Goal: Task Accomplishment & Management: Use online tool/utility

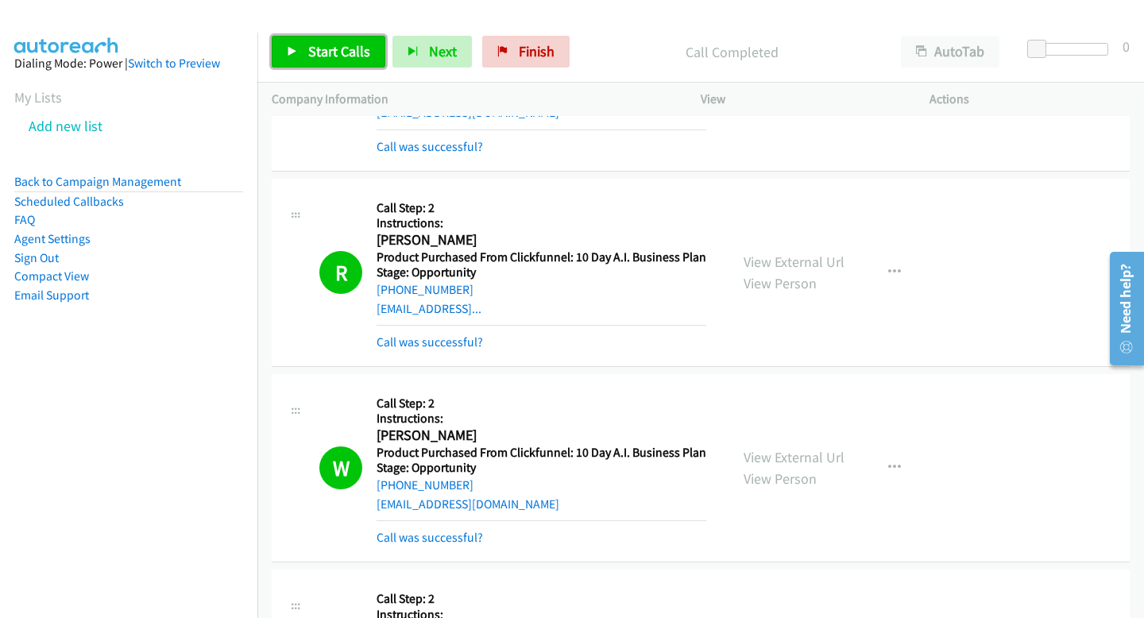
click at [332, 59] on span "Start Calls" at bounding box center [339, 51] width 62 height 18
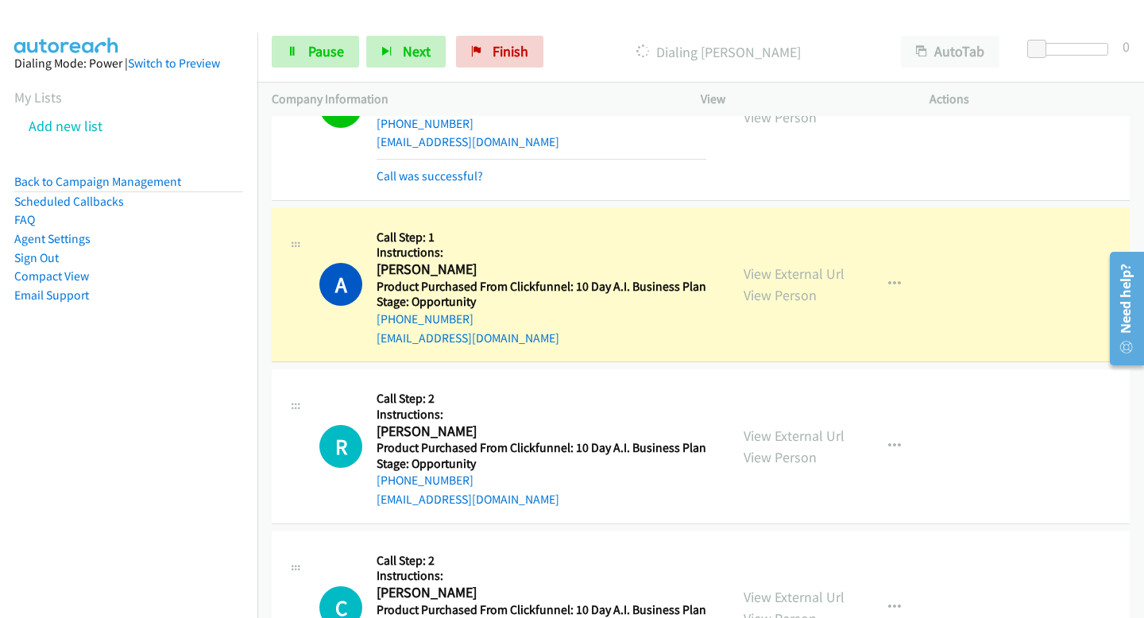
scroll to position [9423, 0]
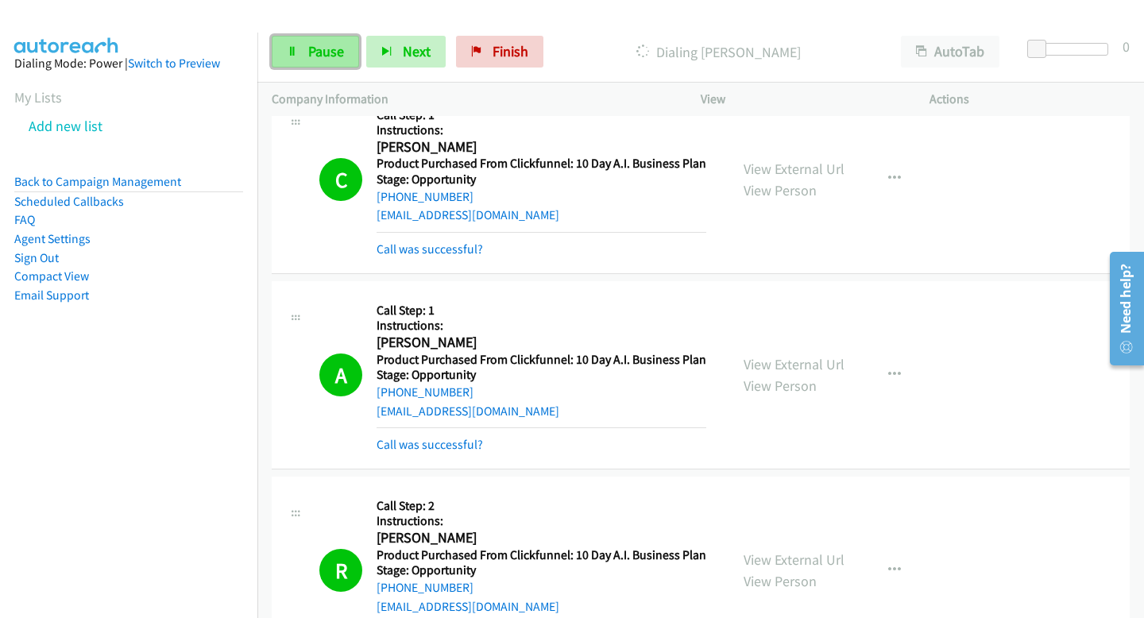
click at [343, 62] on link "Pause" at bounding box center [315, 52] width 87 height 32
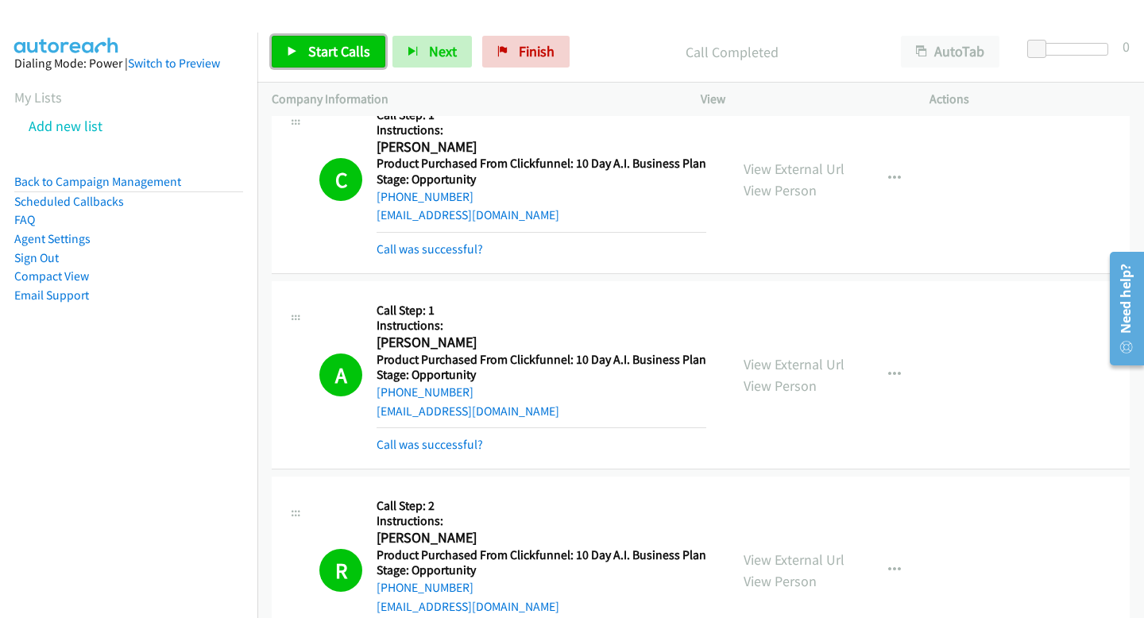
click at [348, 62] on link "Start Calls" at bounding box center [329, 52] width 114 height 32
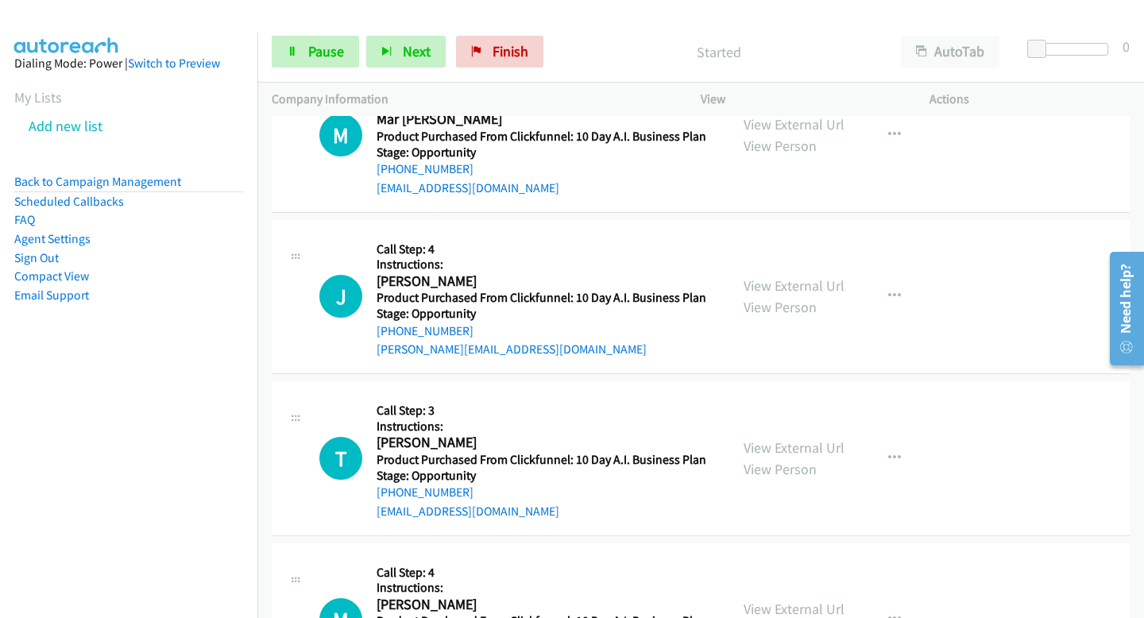
scroll to position [18644, 0]
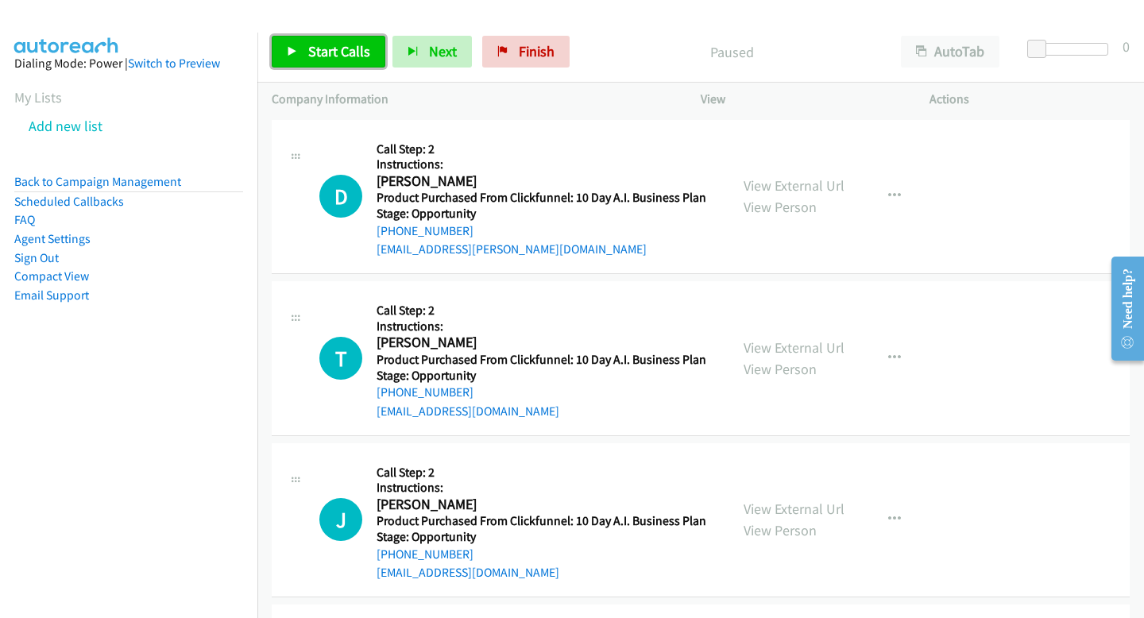
click at [308, 50] on span "Start Calls" at bounding box center [339, 51] width 62 height 18
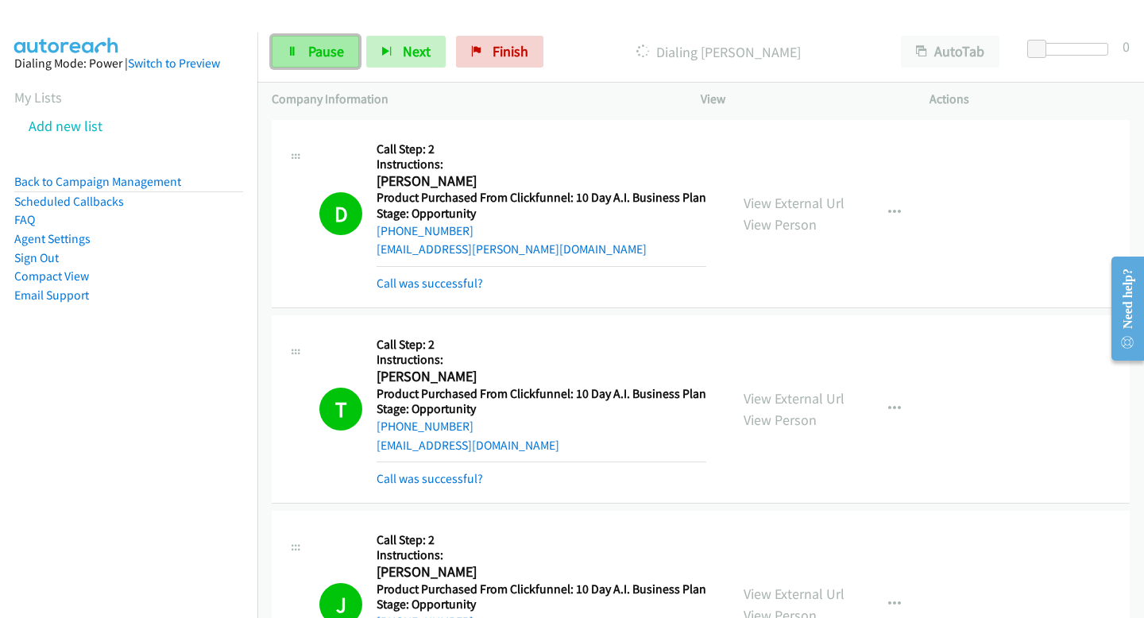
click at [323, 49] on span "Pause" at bounding box center [326, 51] width 36 height 18
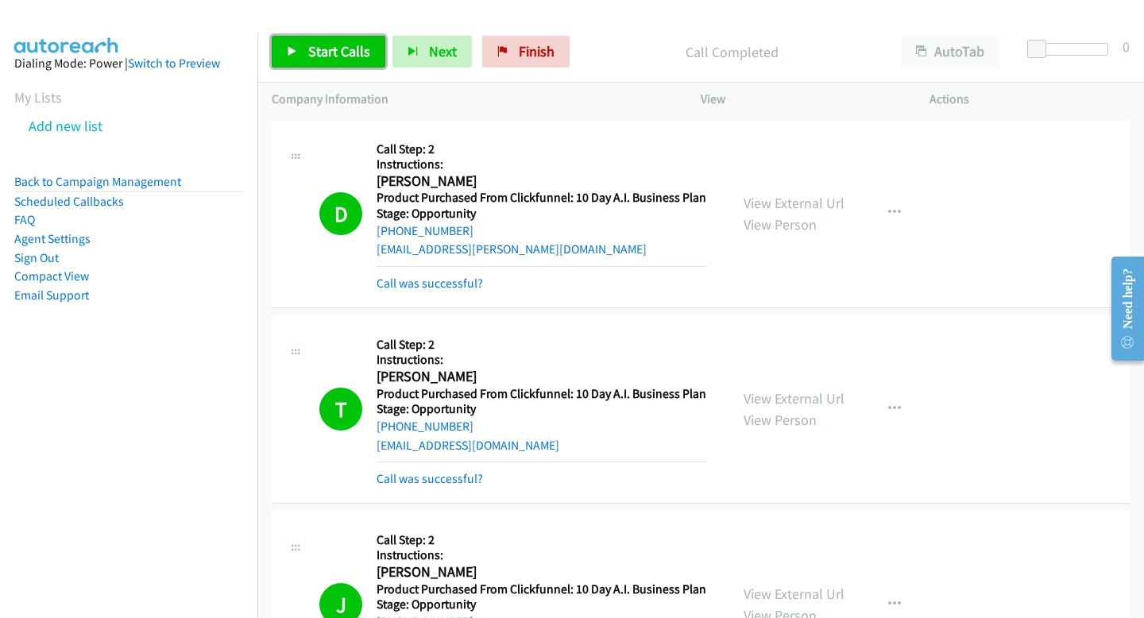
click at [348, 60] on link "Start Calls" at bounding box center [329, 52] width 114 height 32
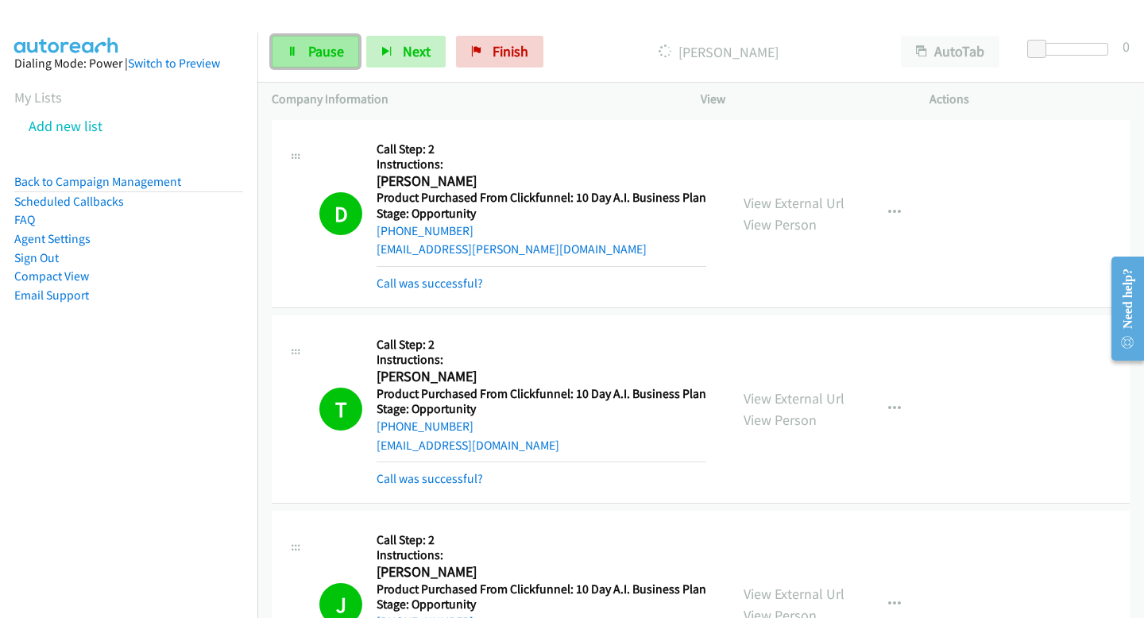
click at [339, 46] on span "Pause" at bounding box center [326, 51] width 36 height 18
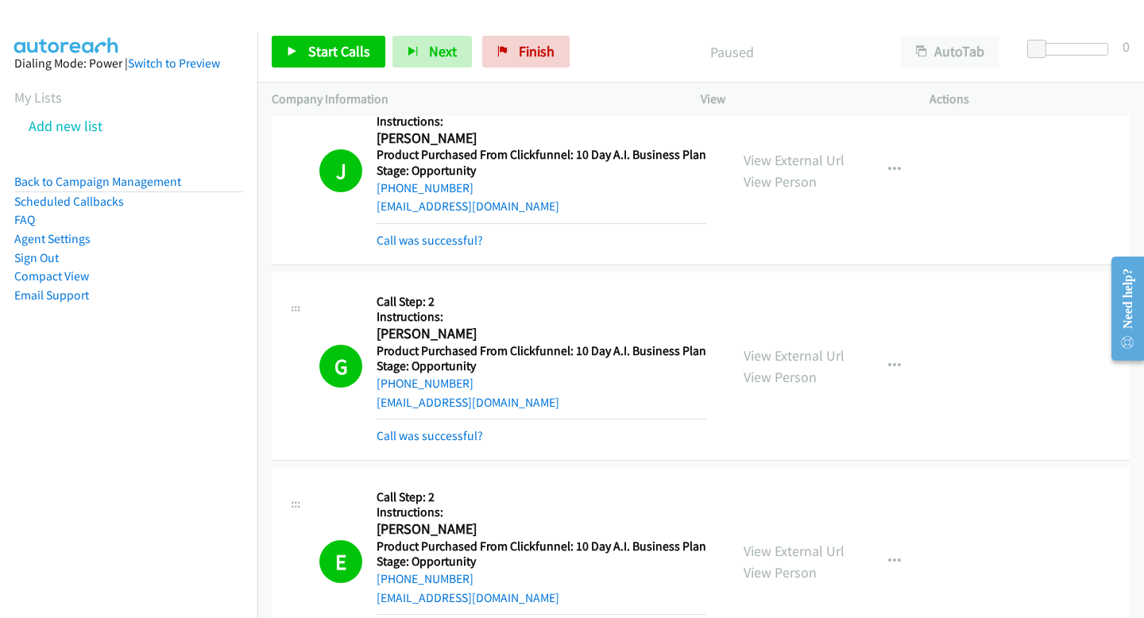
scroll to position [1615, 0]
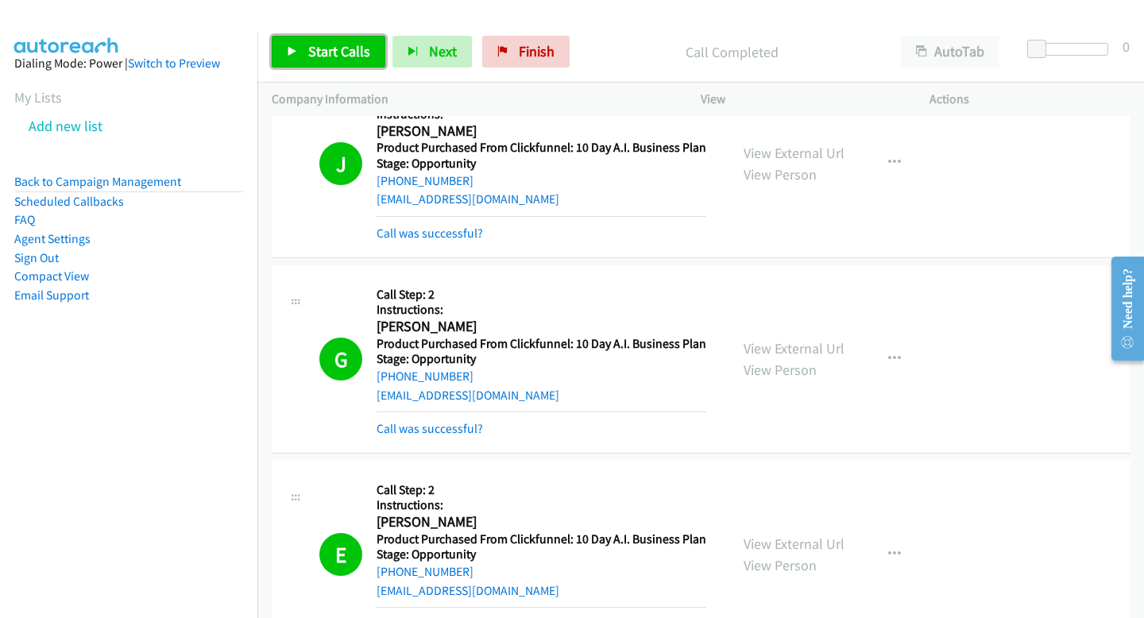
click at [277, 53] on link "Start Calls" at bounding box center [329, 52] width 114 height 32
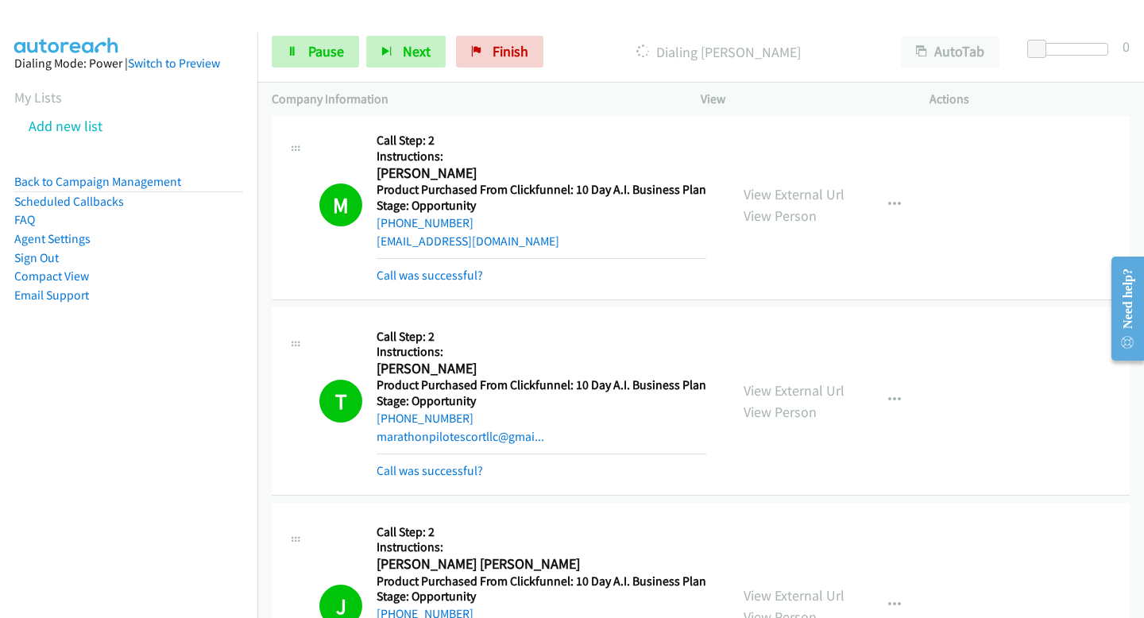
scroll to position [12682, 0]
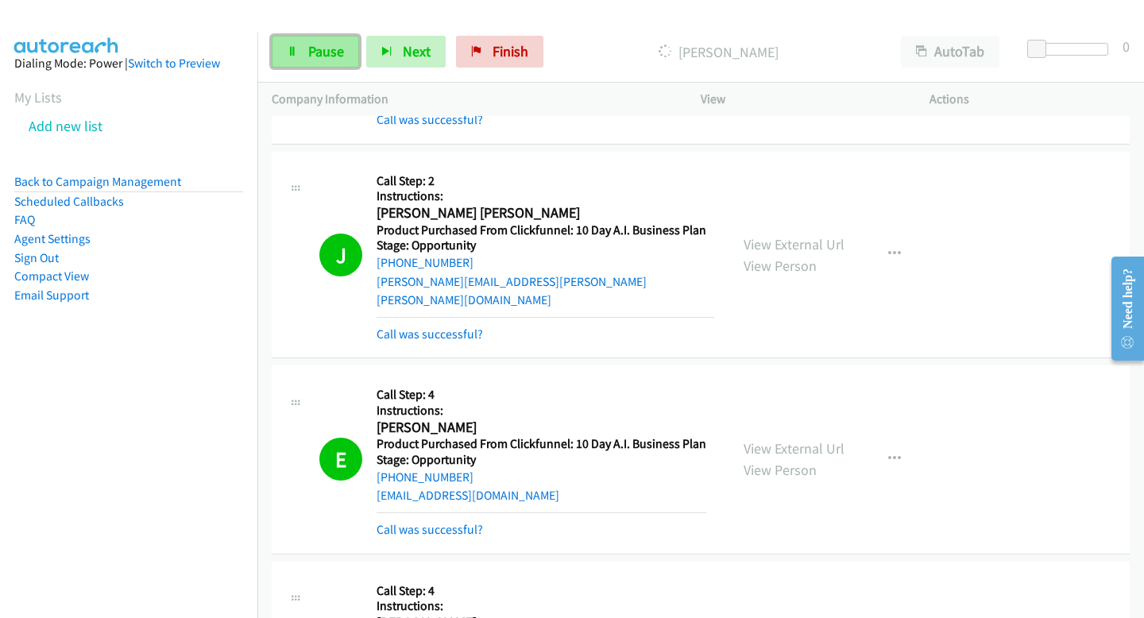
click at [324, 63] on link "Pause" at bounding box center [315, 52] width 87 height 32
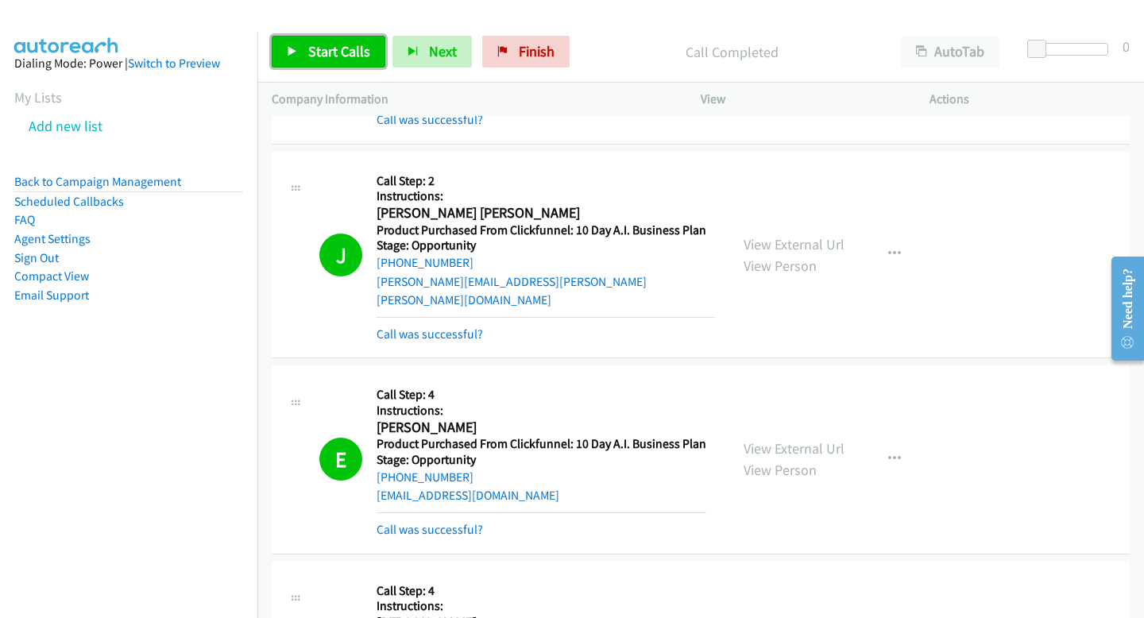
click at [329, 56] on span "Start Calls" at bounding box center [339, 51] width 62 height 18
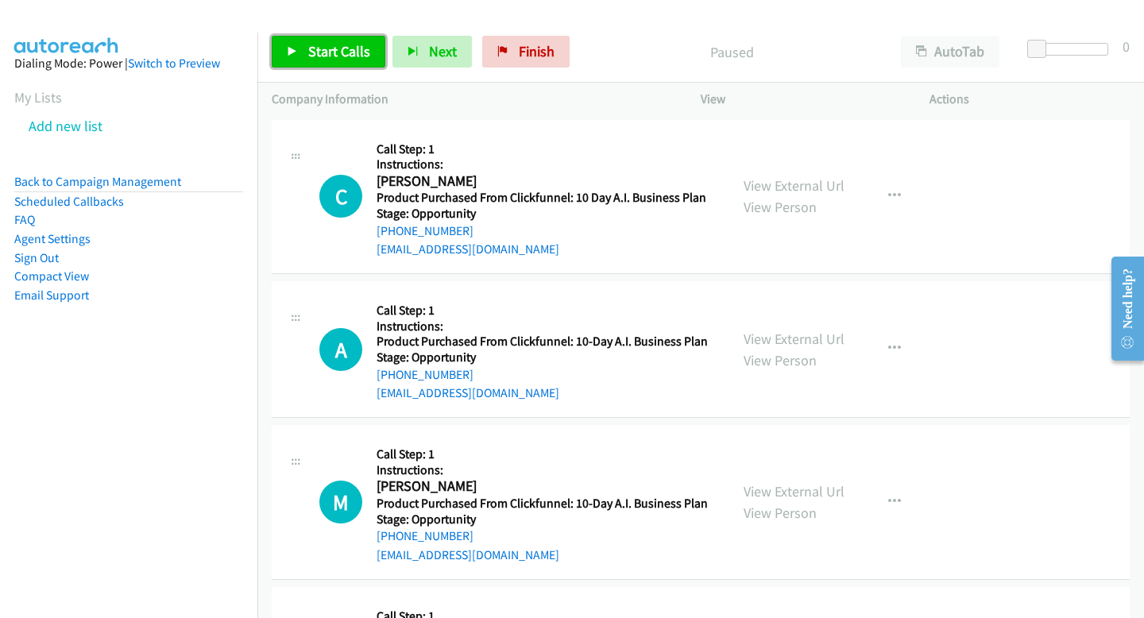
click at [319, 41] on link "Start Calls" at bounding box center [329, 52] width 114 height 32
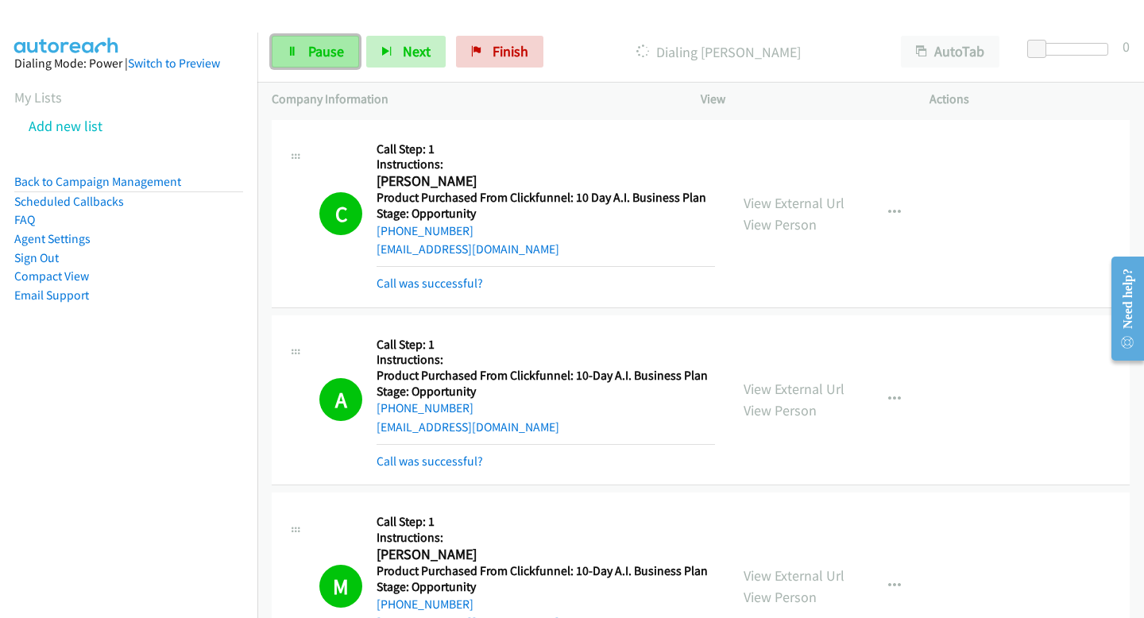
click at [295, 55] on icon at bounding box center [292, 52] width 11 height 11
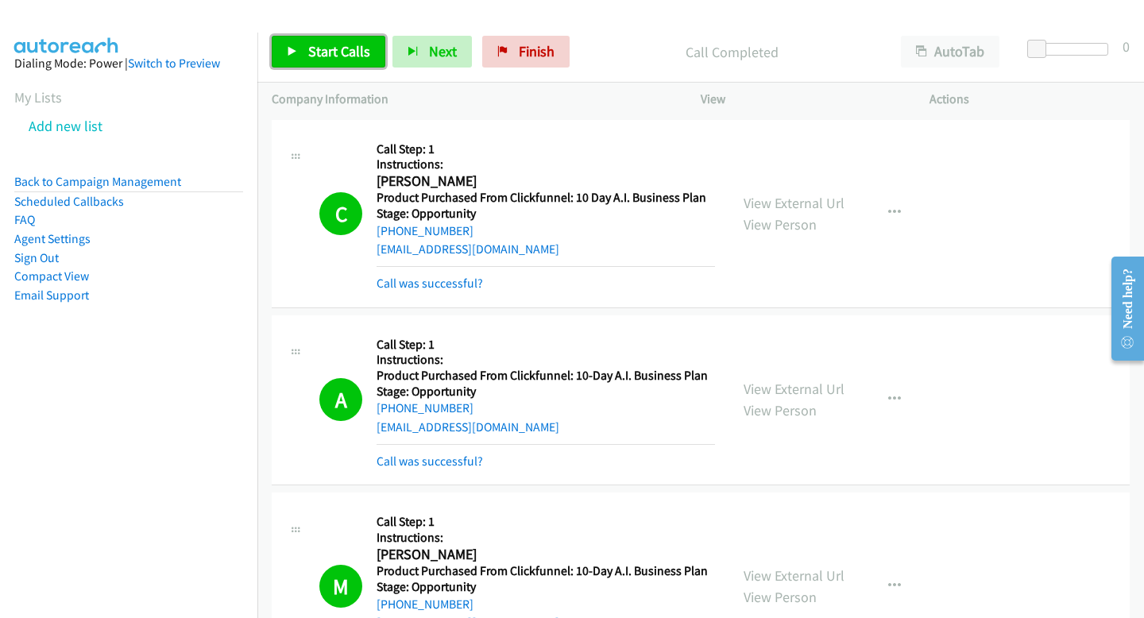
click at [354, 48] on span "Start Calls" at bounding box center [339, 51] width 62 height 18
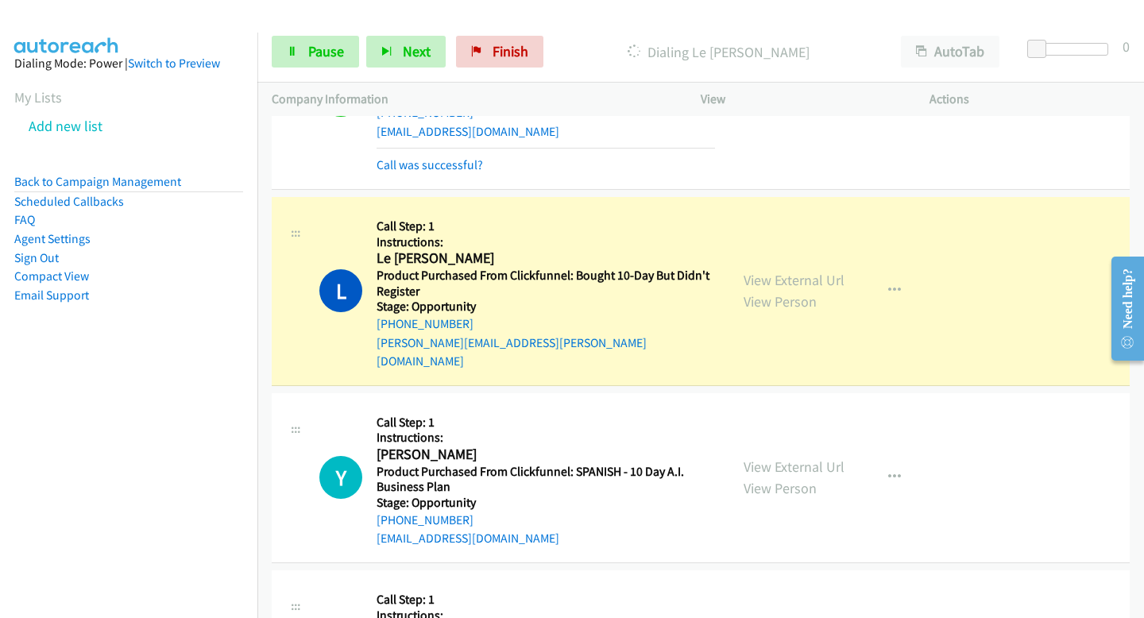
scroll to position [4945, 0]
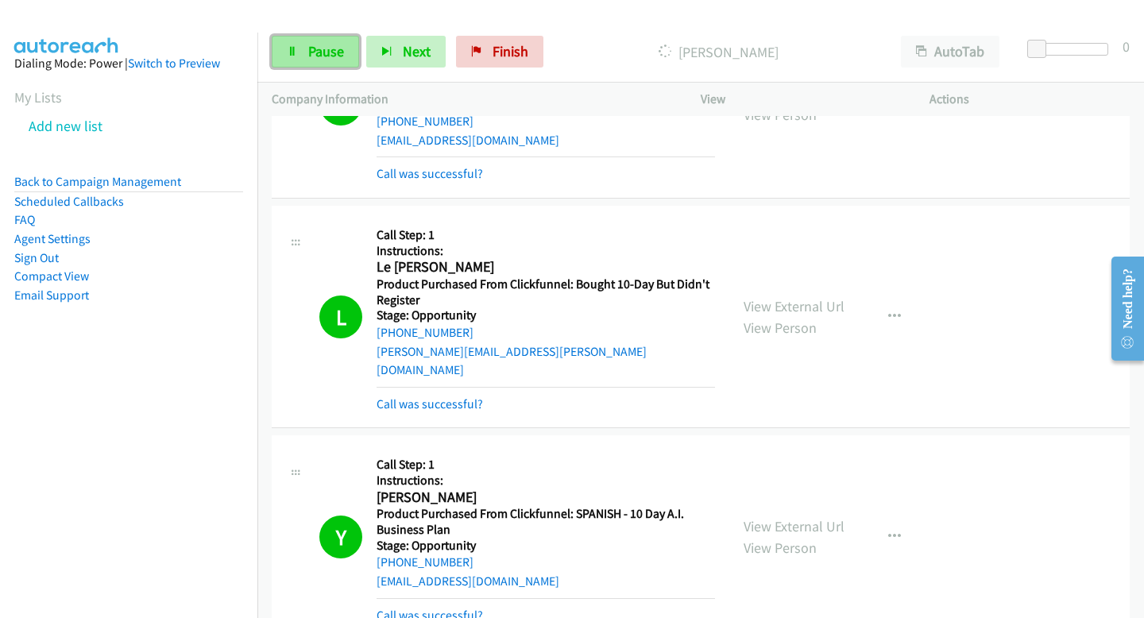
click at [319, 44] on span "Pause" at bounding box center [326, 51] width 36 height 18
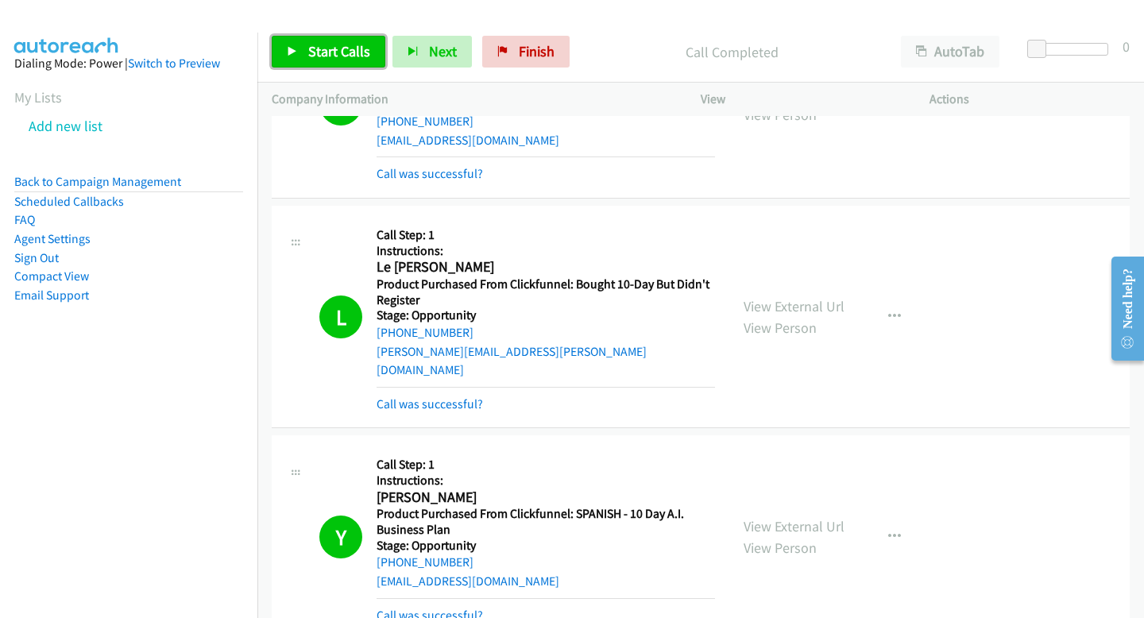
click at [380, 56] on link "Start Calls" at bounding box center [329, 52] width 114 height 32
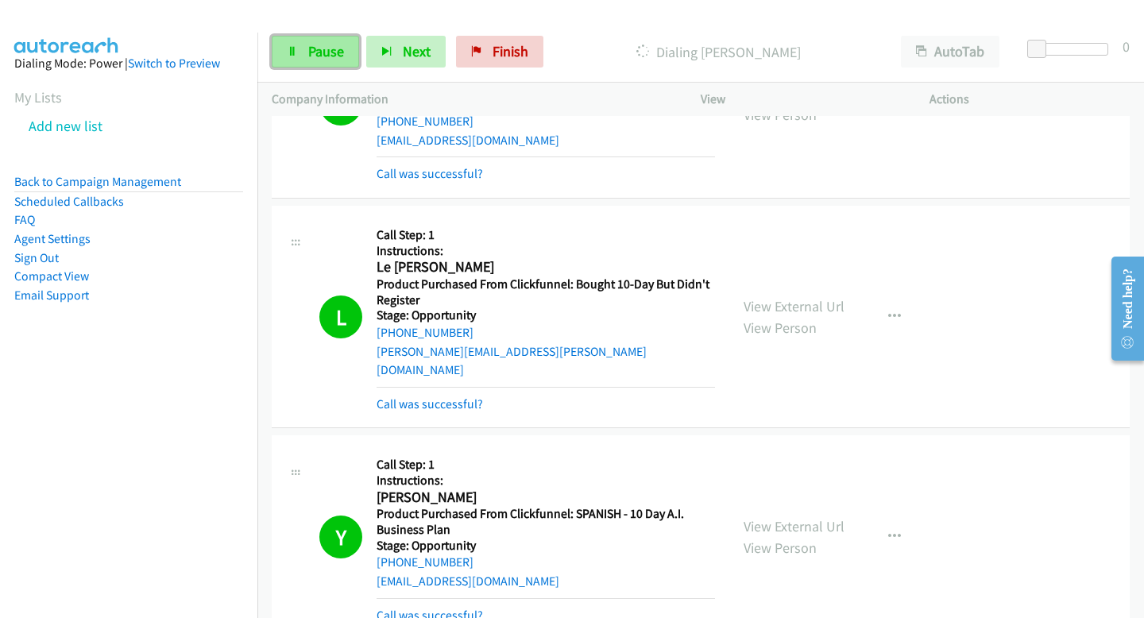
click at [344, 46] on link "Pause" at bounding box center [315, 52] width 87 height 32
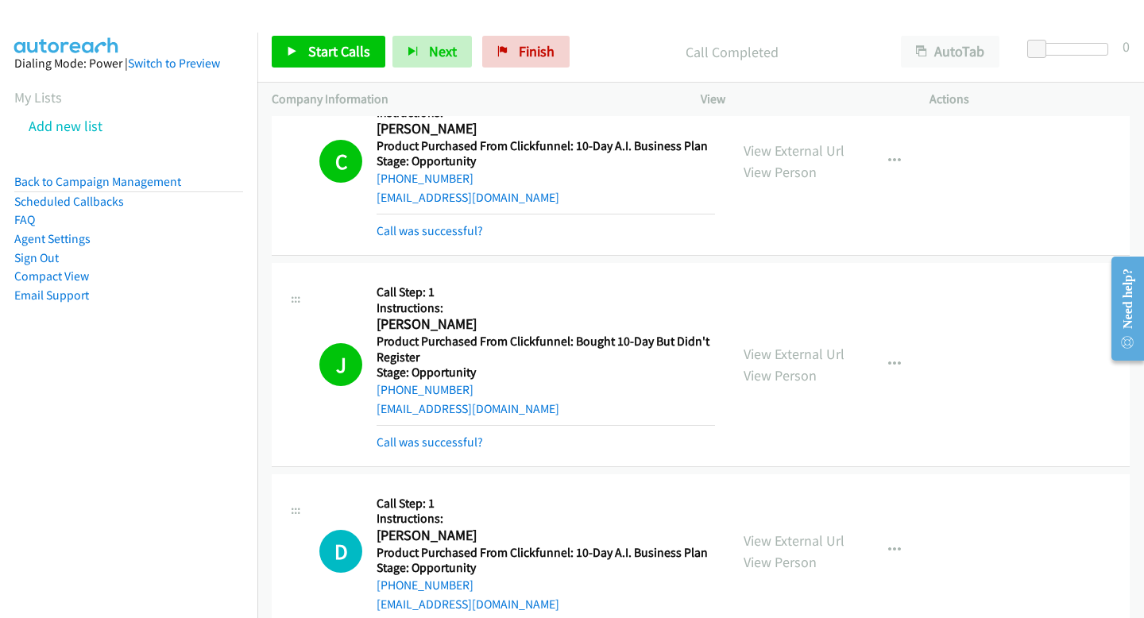
scroll to position [7954, 0]
